Goal: Information Seeking & Learning: Understand process/instructions

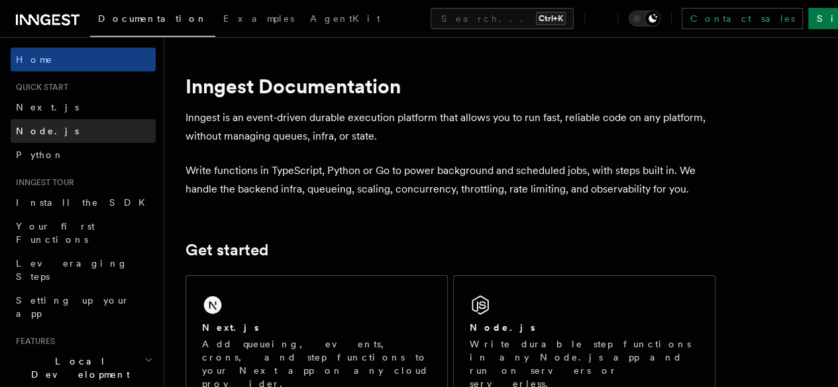
click at [56, 126] on link "Node.js" at bounding box center [83, 131] width 145 height 24
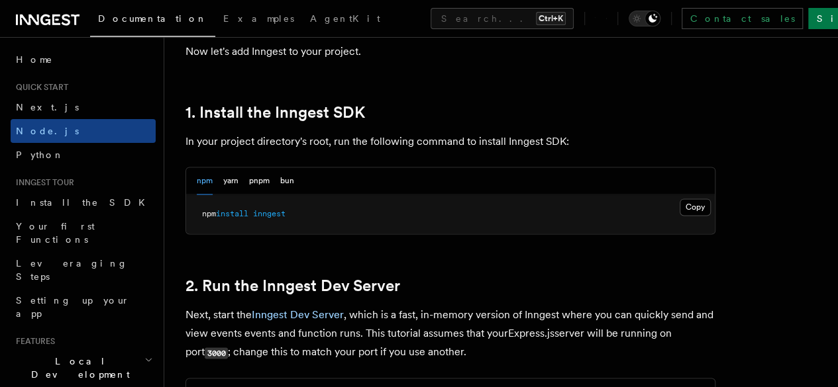
scroll to position [816, 0]
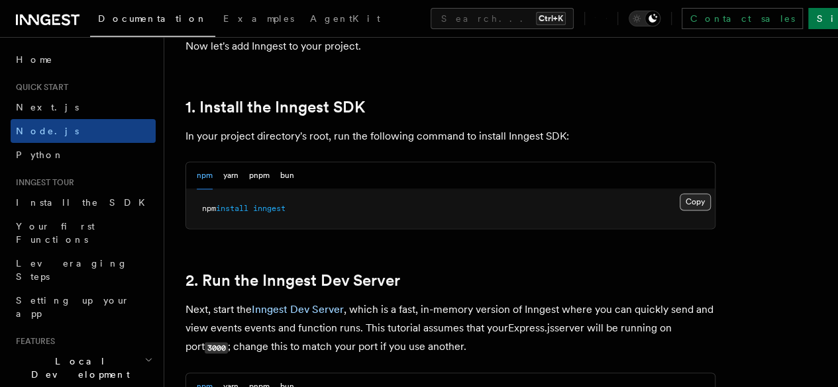
click at [679, 211] on button "Copy Copied" at bounding box center [694, 201] width 31 height 17
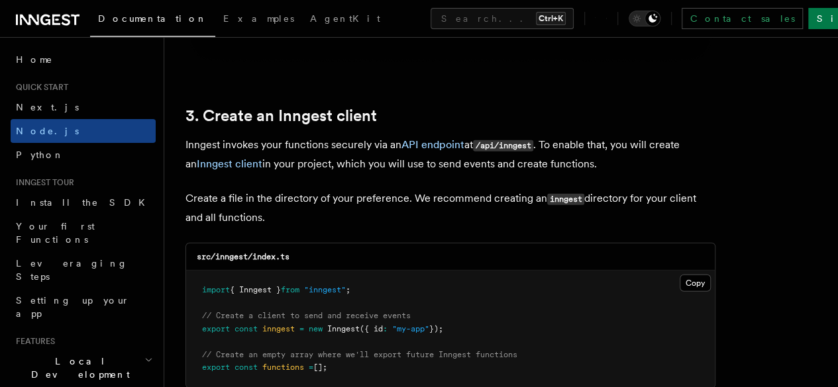
scroll to position [1738, 0]
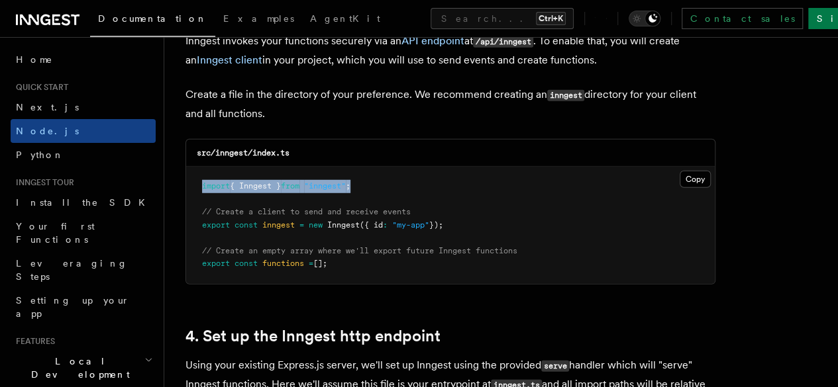
drag, startPoint x: 365, startPoint y: 172, endPoint x: 199, endPoint y: 172, distance: 166.2
click at [199, 172] on pre "import { Inngest } from "inngest" ; // Create a client to send and receive even…" at bounding box center [450, 225] width 528 height 117
copy span "import { Inngest } from "inngest" ;"
drag, startPoint x: 205, startPoint y: 203, endPoint x: 526, endPoint y: 214, distance: 320.7
click at [526, 214] on pre "import { Inngest } from "inngest" ; // Create a client to send and receive even…" at bounding box center [450, 225] width 528 height 117
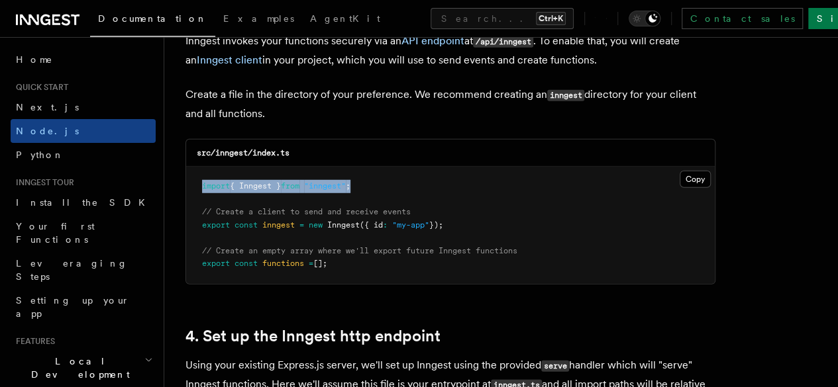
copy code "/ Create a client to send and receive events export const inngest = new Inngest…"
drag, startPoint x: 203, startPoint y: 239, endPoint x: 342, endPoint y: 251, distance: 138.9
click at [342, 251] on pre "import { Inngest } from "inngest" ; // Create a client to send and receive even…" at bounding box center [450, 225] width 528 height 117
copy code "// Create an empty array where we'll export future Inngest functions export con…"
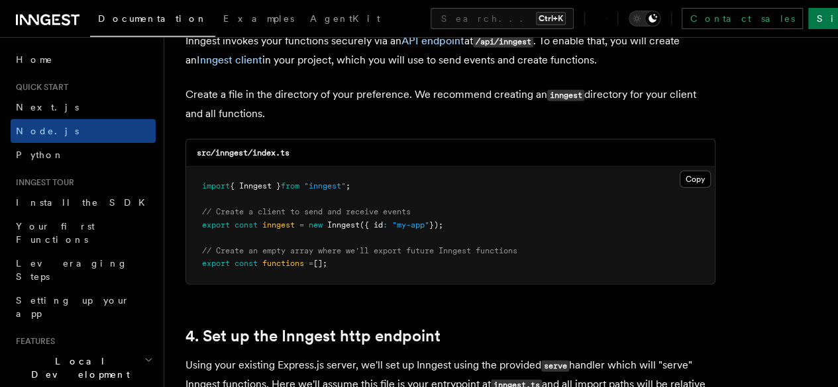
scroll to position [2056, 0]
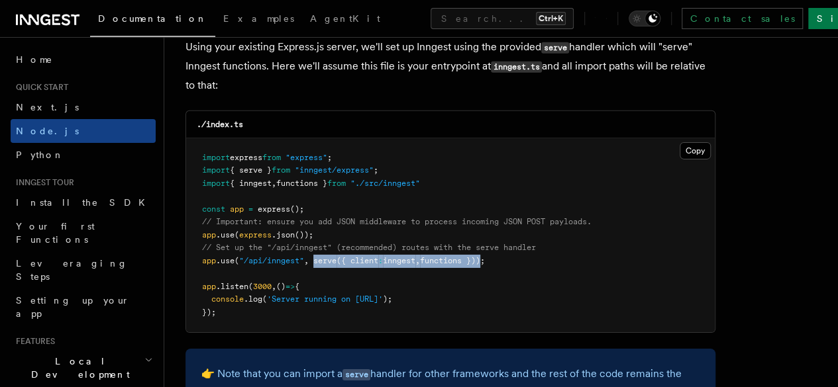
drag, startPoint x: 315, startPoint y: 251, endPoint x: 492, endPoint y: 251, distance: 176.8
click at [485, 256] on span "app .use ( "/api/inngest" , serve ({ client : inngest , functions }));" at bounding box center [343, 260] width 283 height 9
copy span "serve ({ client : inngest , functions })"
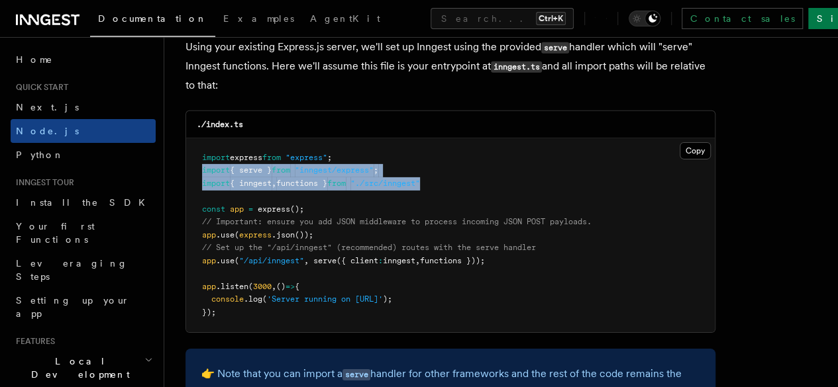
drag, startPoint x: 440, startPoint y: 170, endPoint x: 193, endPoint y: 160, distance: 246.5
click at [193, 160] on pre "import express from "express" ; import { serve } from "inngest/express" ; impor…" at bounding box center [450, 235] width 528 height 195
copy code "import { serve } from "inngest/express" ; import { inngest , functions } from "…"
